Goal: Task Accomplishment & Management: Manage account settings

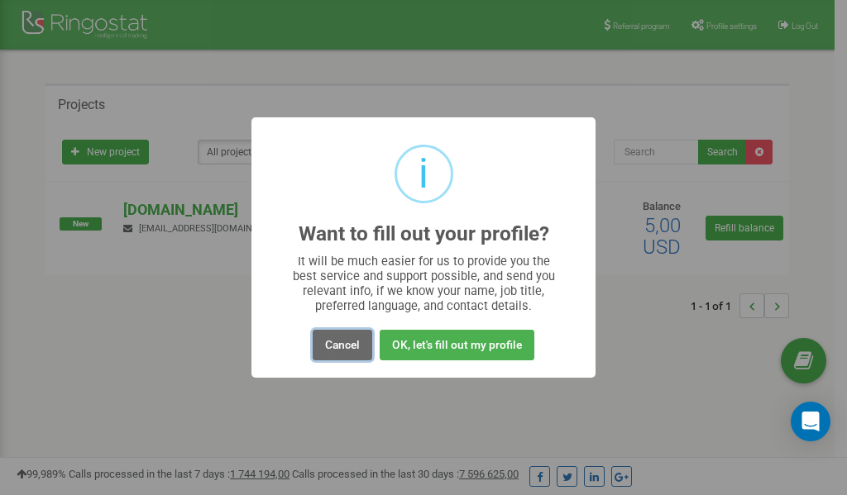
click at [339, 346] on button "Cancel" at bounding box center [343, 345] width 60 height 31
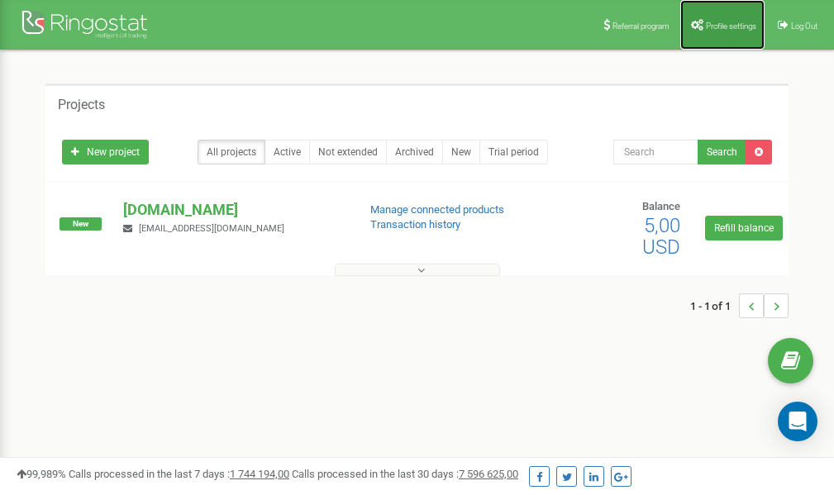
click at [716, 21] on span "Profile settings" at bounding box center [731, 25] width 50 height 9
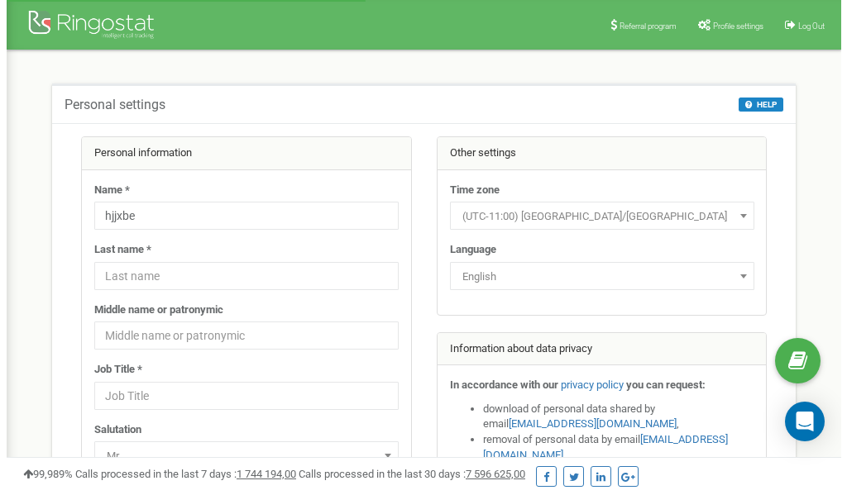
scroll to position [83, 0]
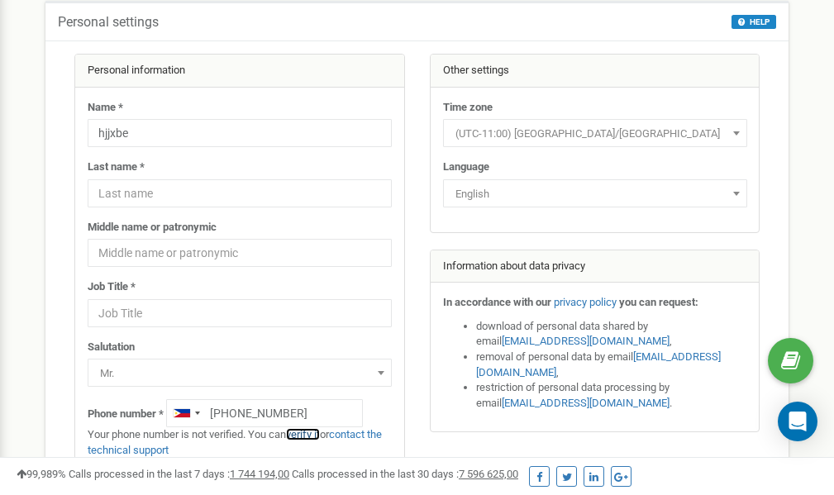
click at [308, 433] on link "verify it" at bounding box center [303, 434] width 34 height 12
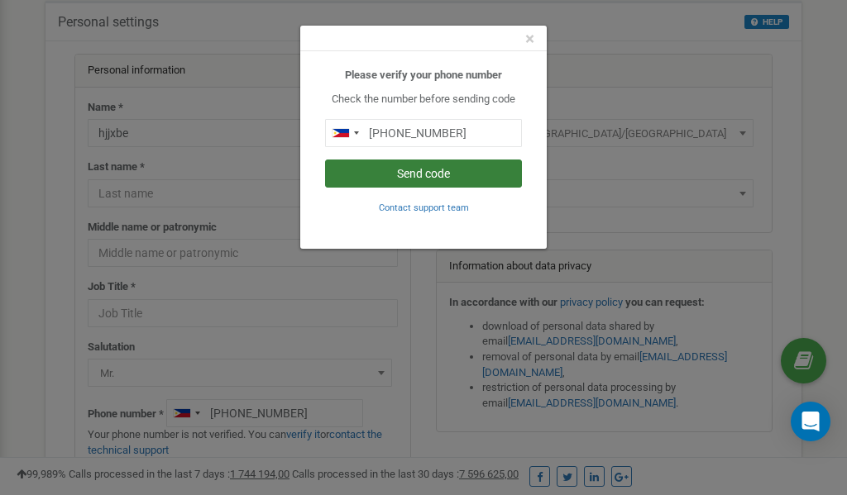
click at [426, 173] on button "Send code" at bounding box center [423, 174] width 197 height 28
